Goal: Transaction & Acquisition: Purchase product/service

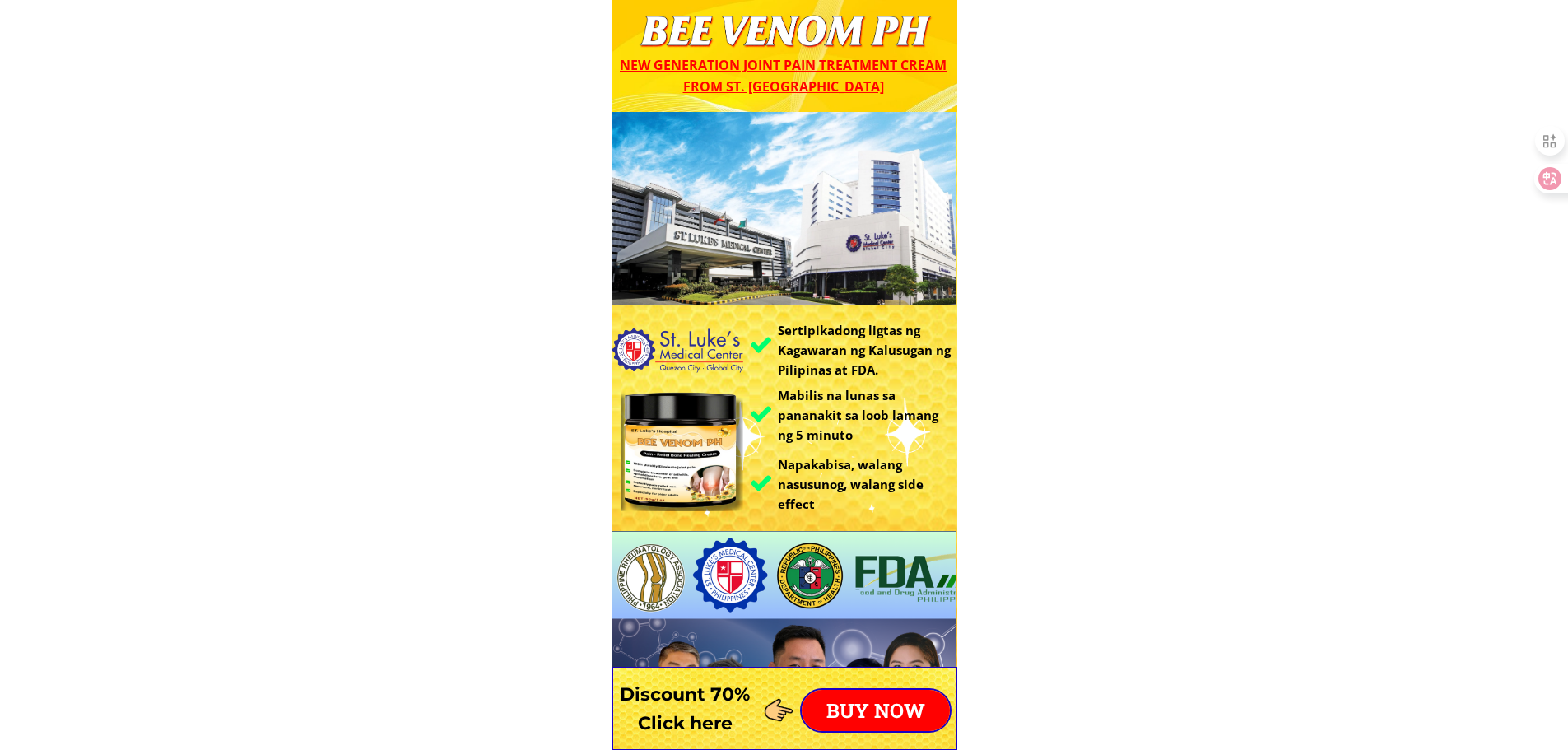
click at [903, 710] on p "BUY NOW" at bounding box center [876, 710] width 148 height 41
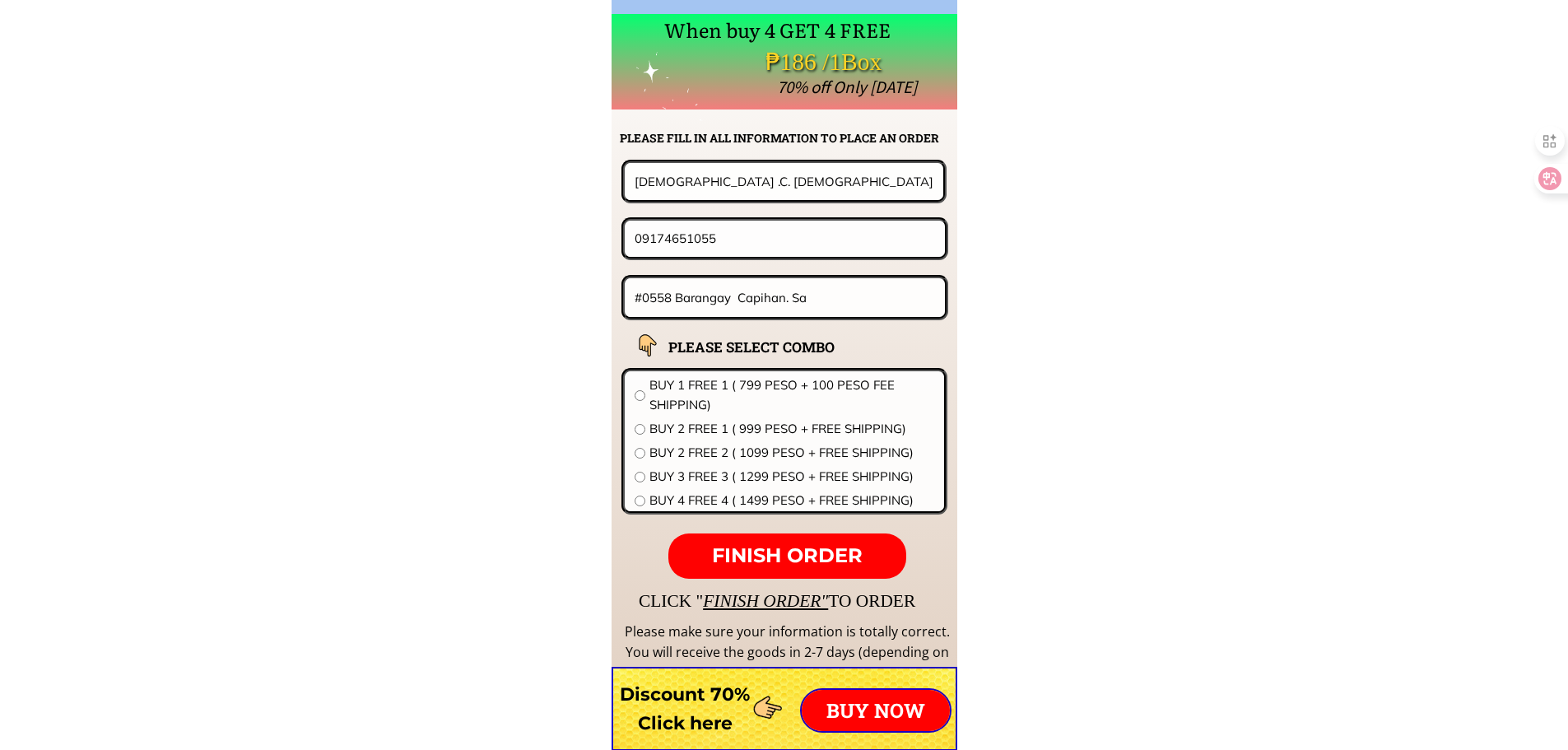
scroll to position [12922, 0]
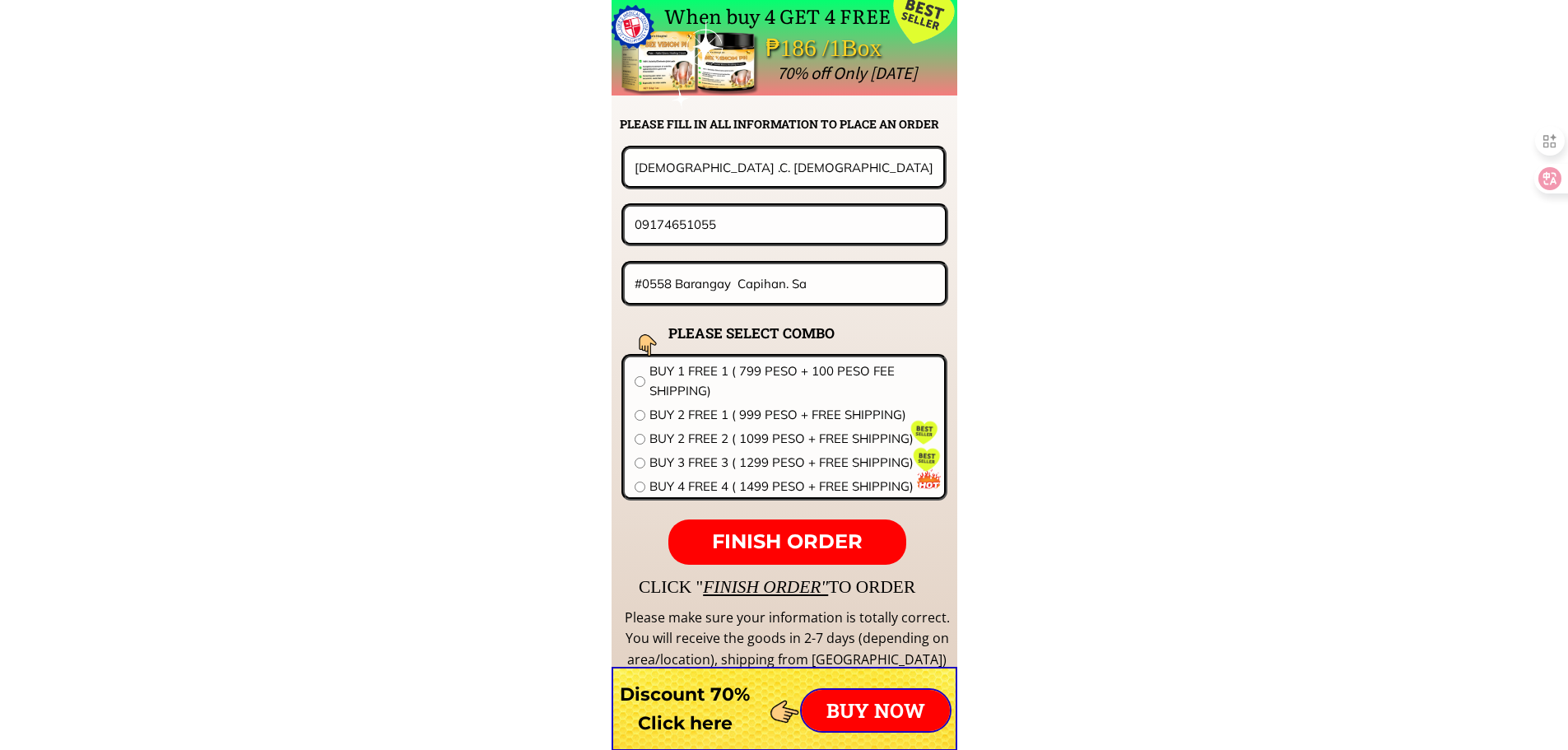
click at [778, 151] on input "[DEMOGRAPHIC_DATA] .C. [DEMOGRAPHIC_DATA]" at bounding box center [783, 167] width 307 height 36
paste input "[PERSON_NAME]"
type input "[PERSON_NAME]"
paste input "1639318179398"
type input "09318179398"
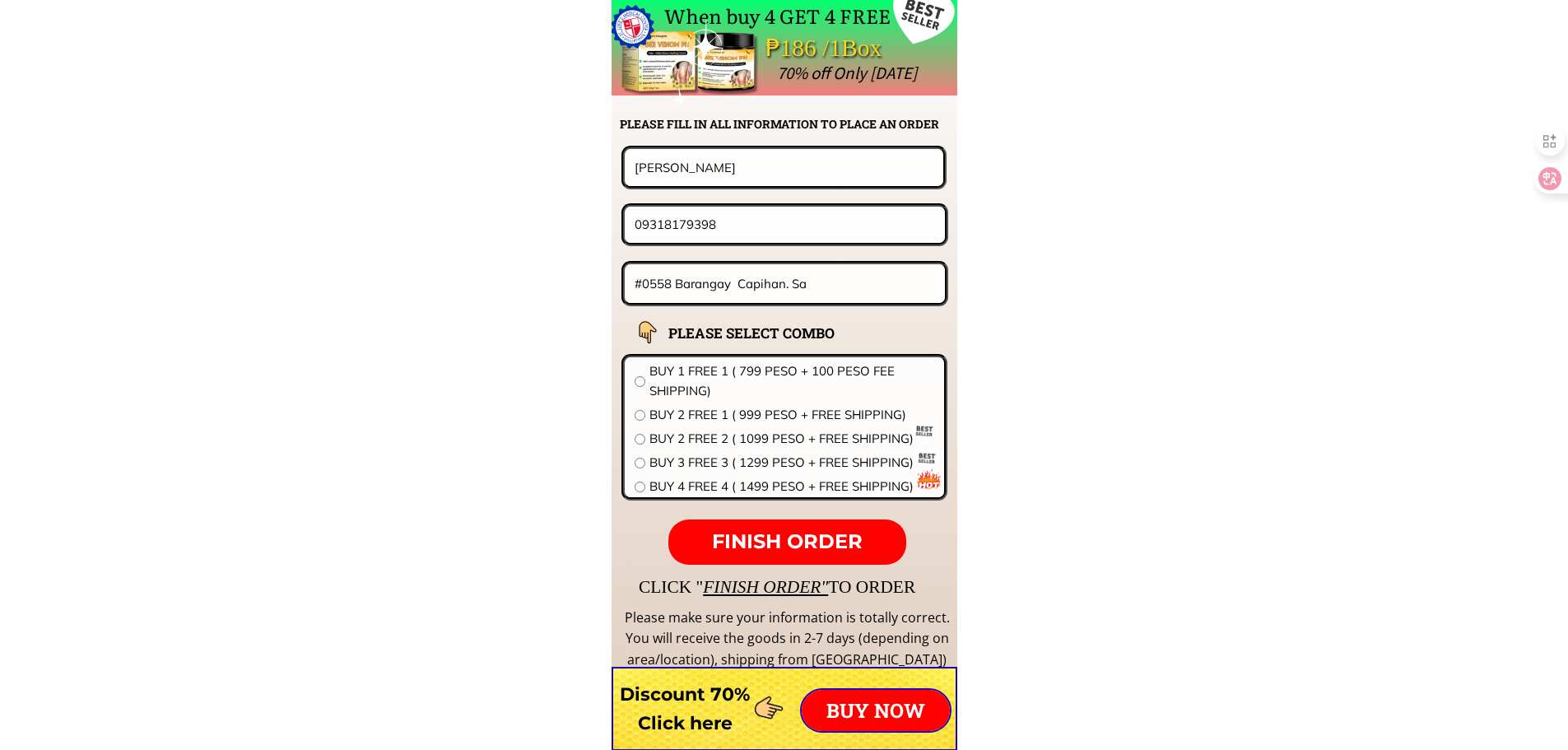
click at [867, 299] on input "#0558 Barangay Capihan. Sa" at bounding box center [785, 284] width 310 height 39
paste input "Iishai [PERSON_NAME] iligan City"
type input "Iishai [PERSON_NAME] iligan City"
click at [707, 391] on span "BUY 1 FREE 1 ( 799 PESO + 100 PESO FEE SHIPPING)" at bounding box center [791, 381] width 285 height 40
radio input "true"
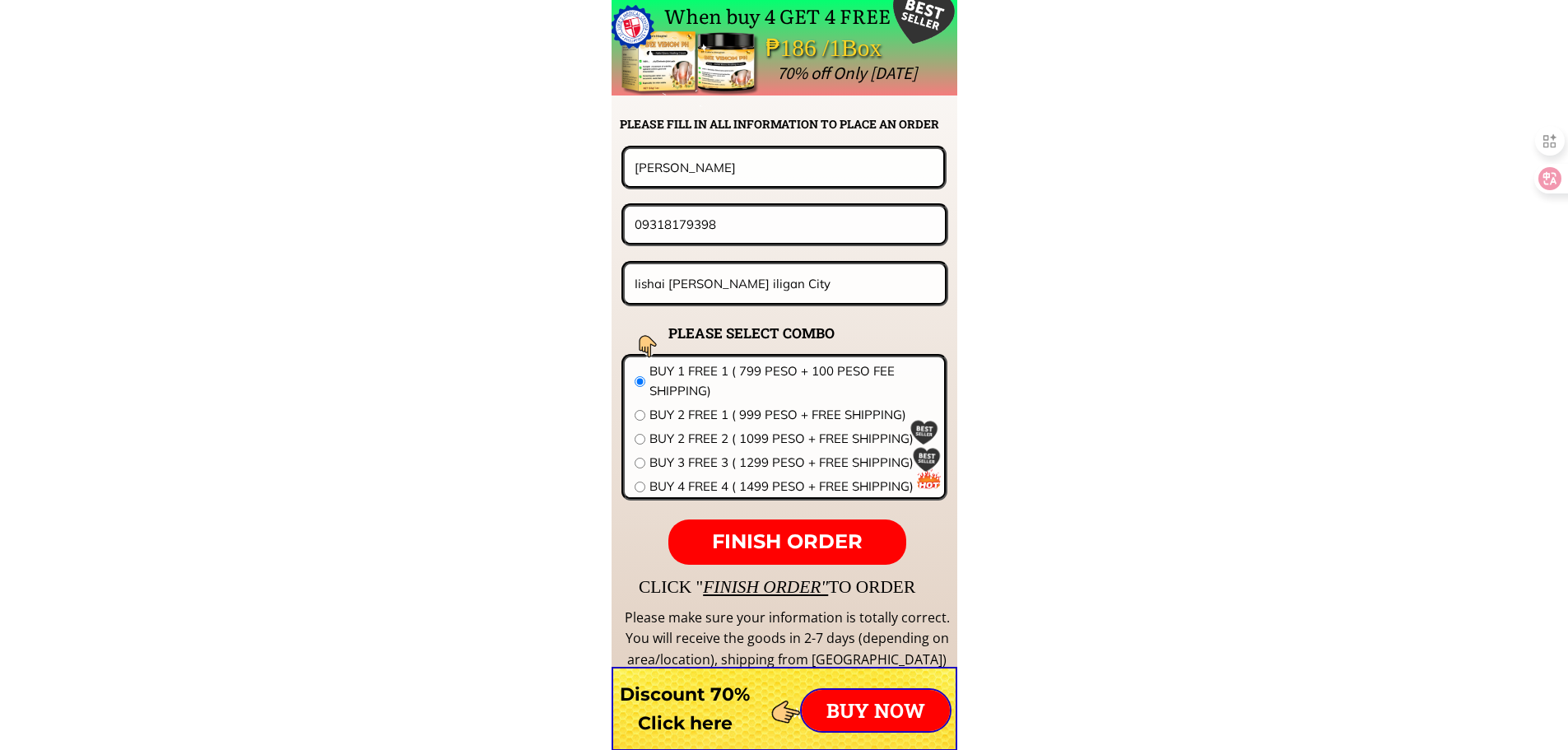
click at [764, 531] on span "FINISH ORDER" at bounding box center [787, 541] width 151 height 24
